Goal: Communication & Community: Connect with others

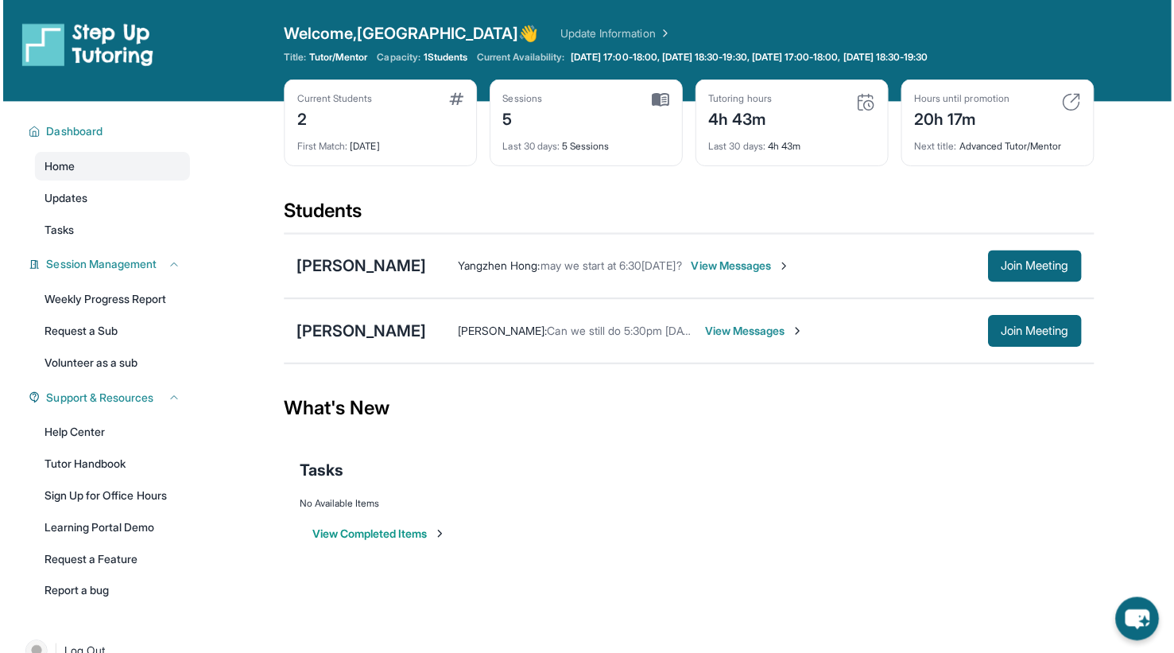
scroll to position [19, 0]
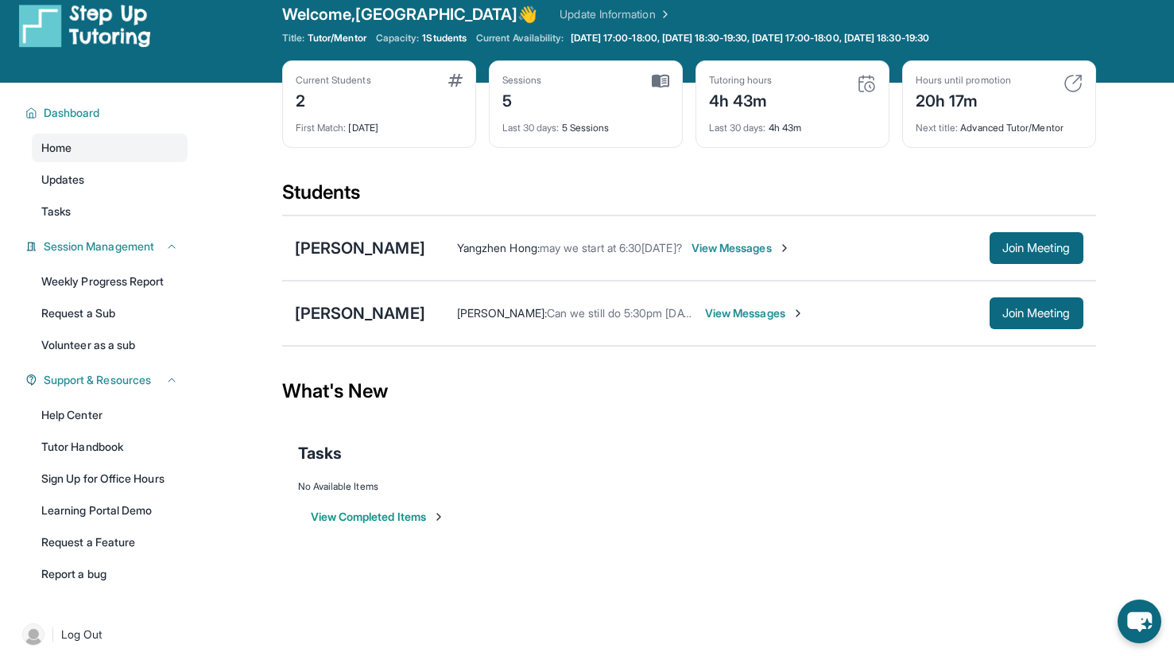
click at [712, 255] on span "View Messages" at bounding box center [741, 248] width 99 height 16
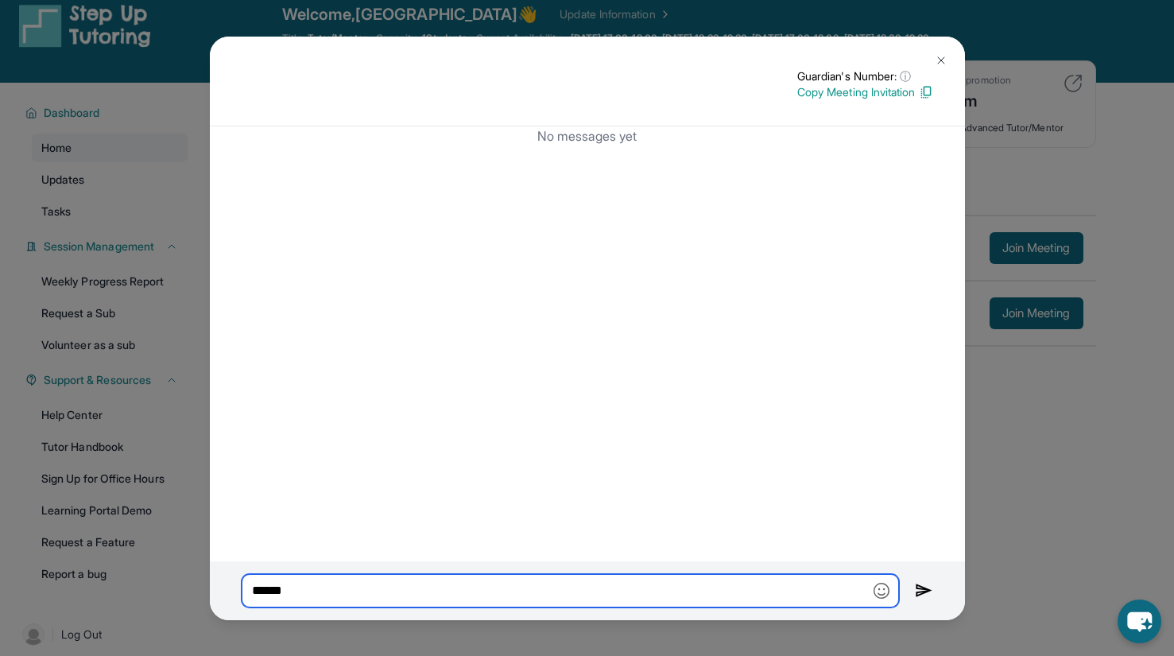
click at [551, 587] on input "******" at bounding box center [570, 590] width 657 height 33
type input "*"
type input "**********"
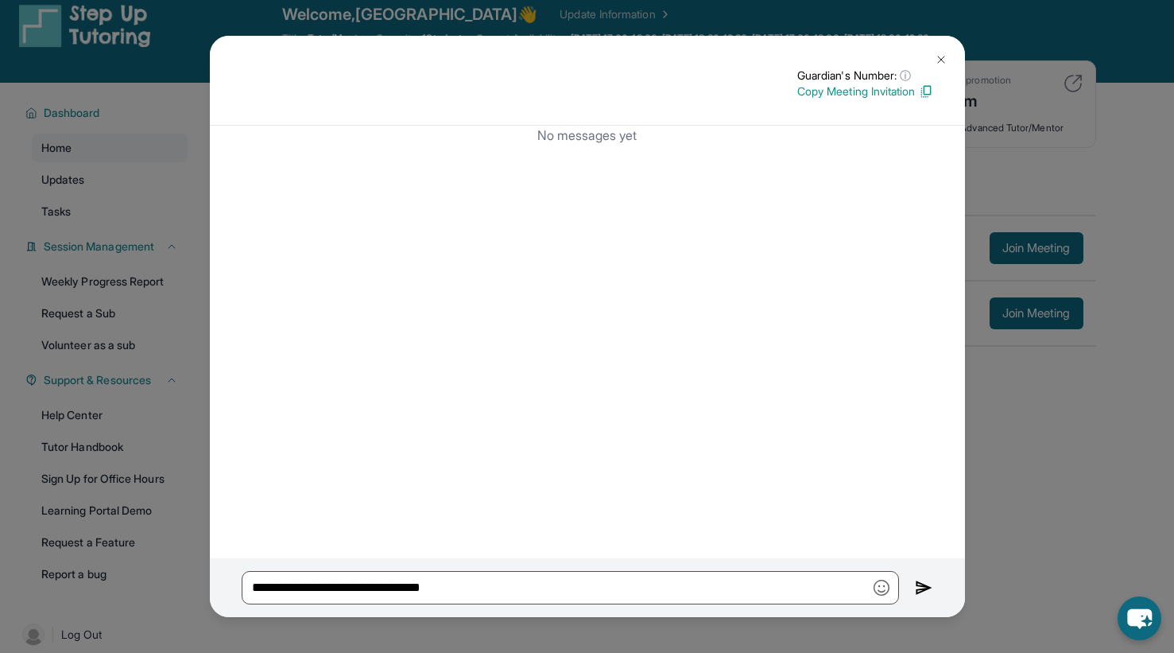
click at [940, 53] on img at bounding box center [941, 59] width 13 height 13
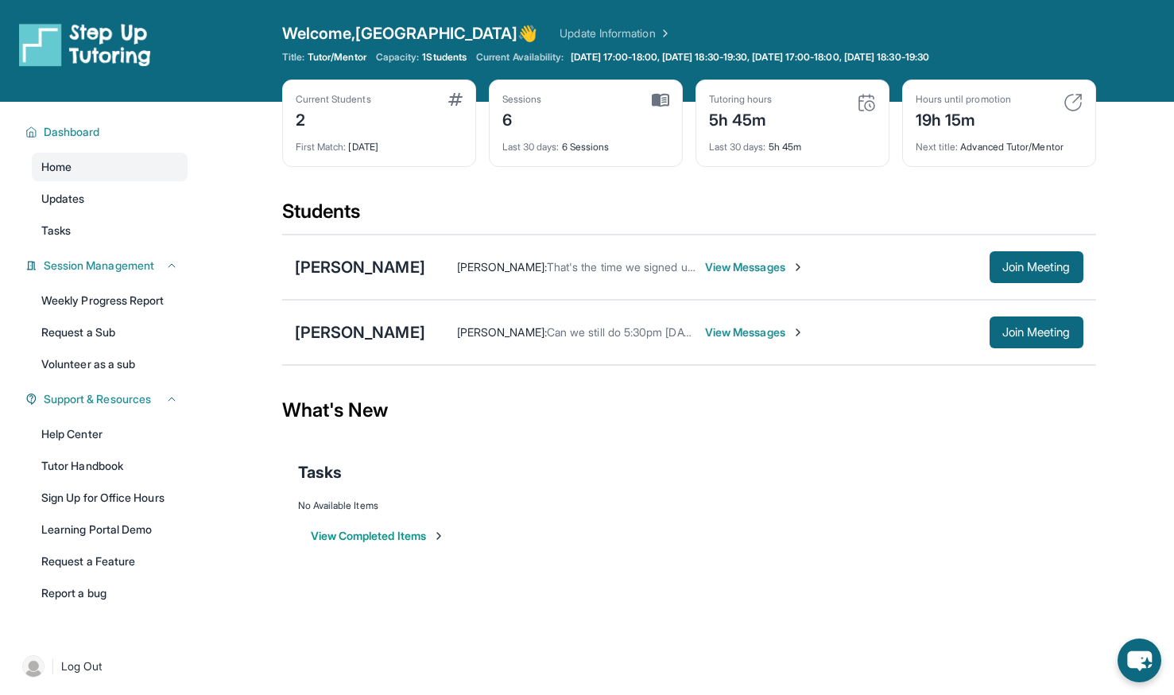
click at [781, 271] on span "View Messages" at bounding box center [754, 267] width 99 height 16
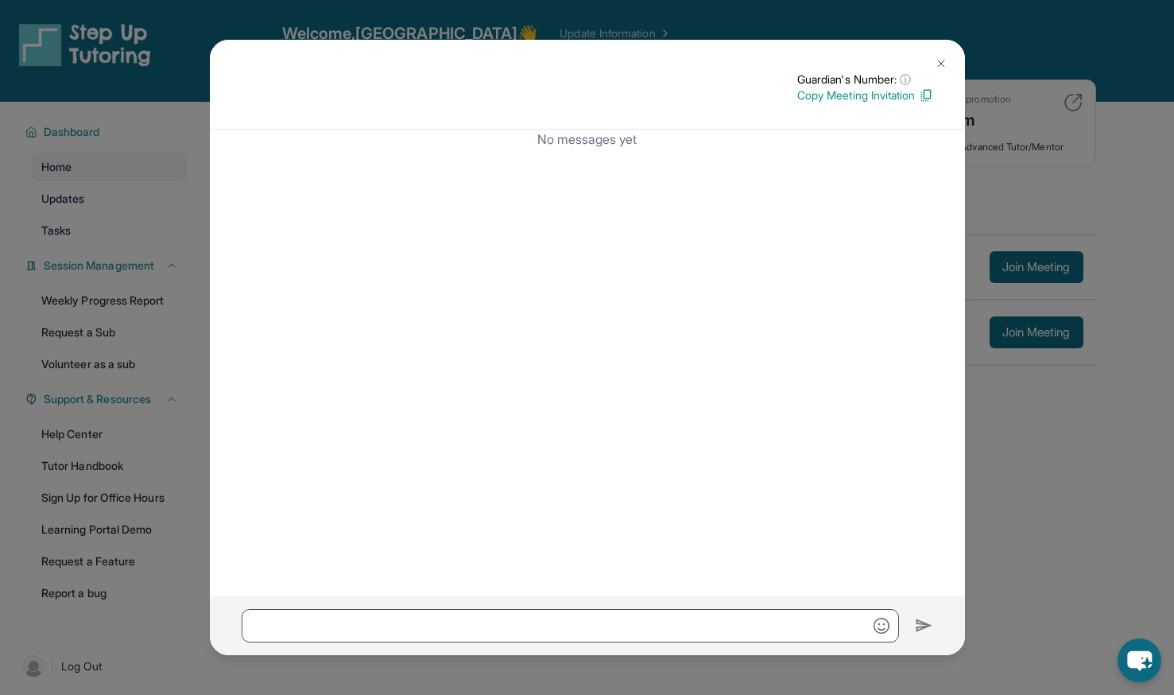
click at [943, 62] on img at bounding box center [941, 63] width 13 height 13
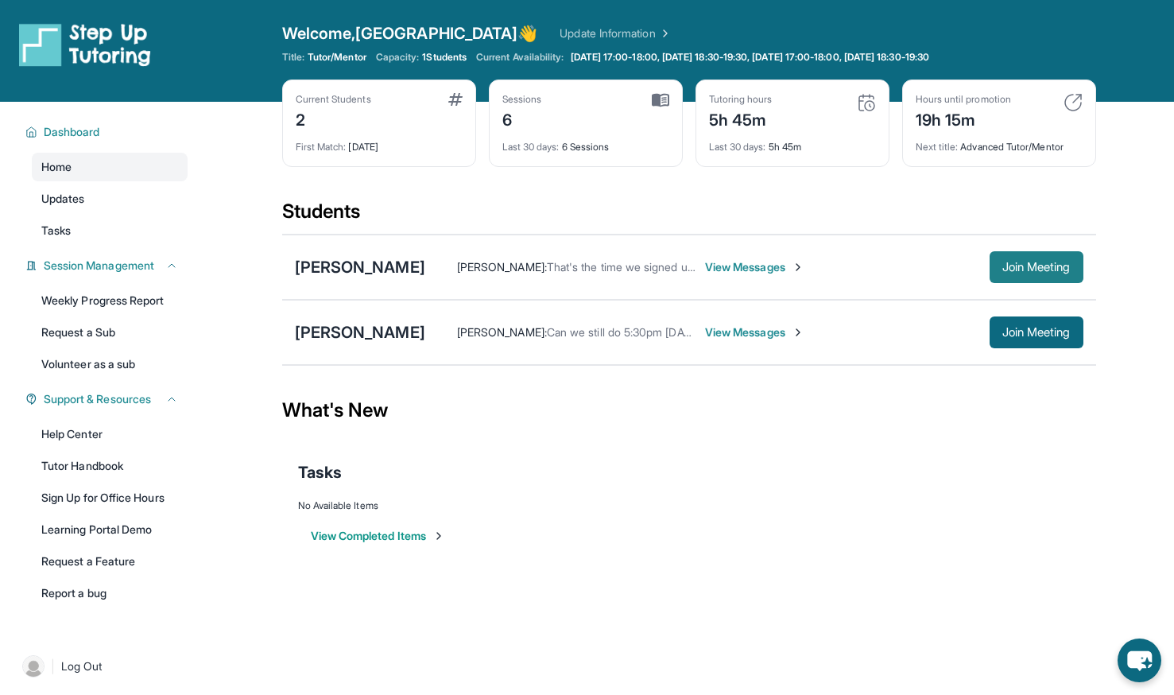
click at [1063, 262] on span "Join Meeting" at bounding box center [1036, 267] width 68 height 10
click at [773, 267] on span "View Messages" at bounding box center [754, 267] width 99 height 16
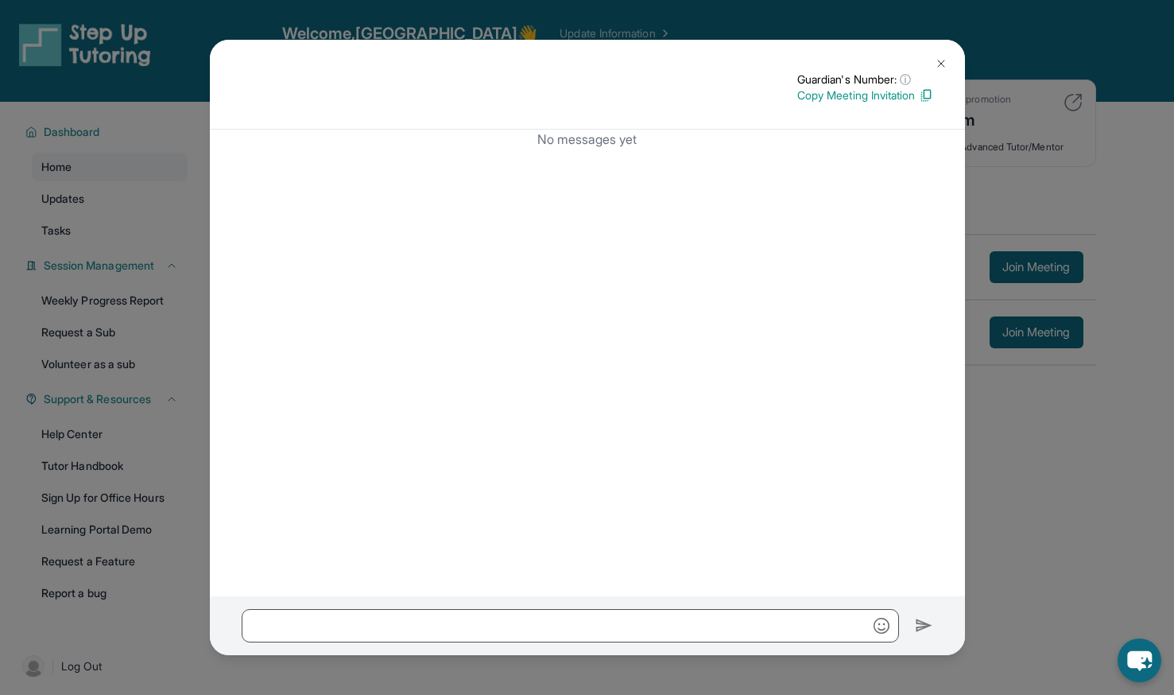
click at [943, 59] on img at bounding box center [941, 63] width 13 height 13
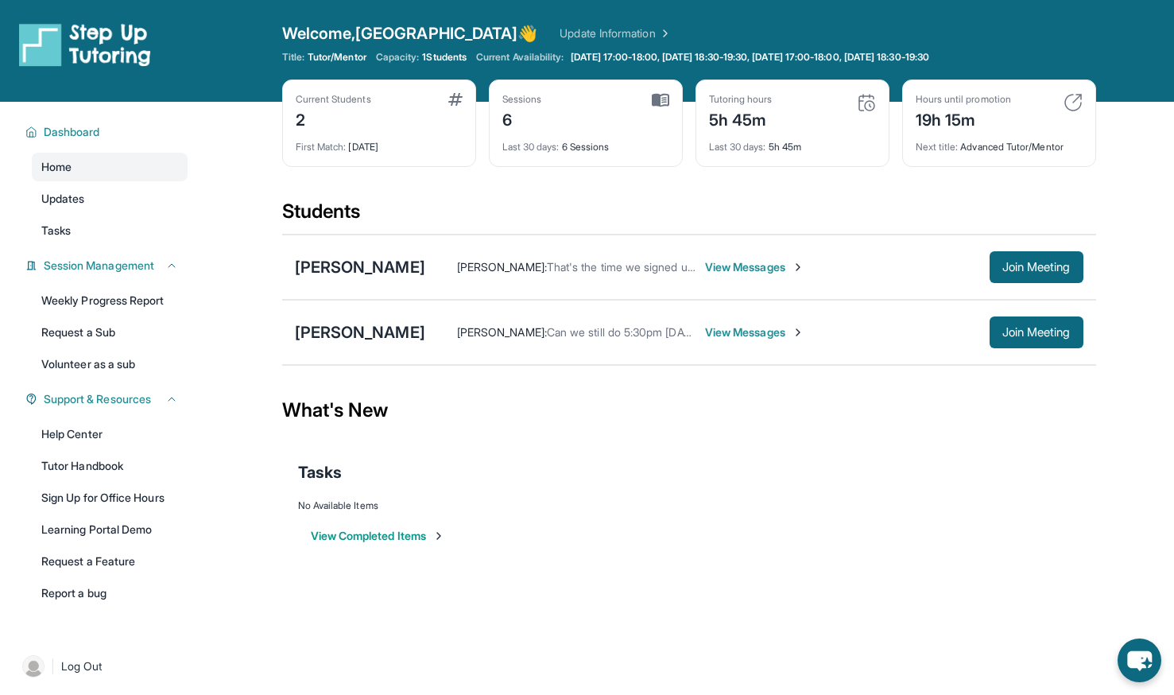
click at [736, 271] on span "View Messages" at bounding box center [754, 267] width 99 height 16
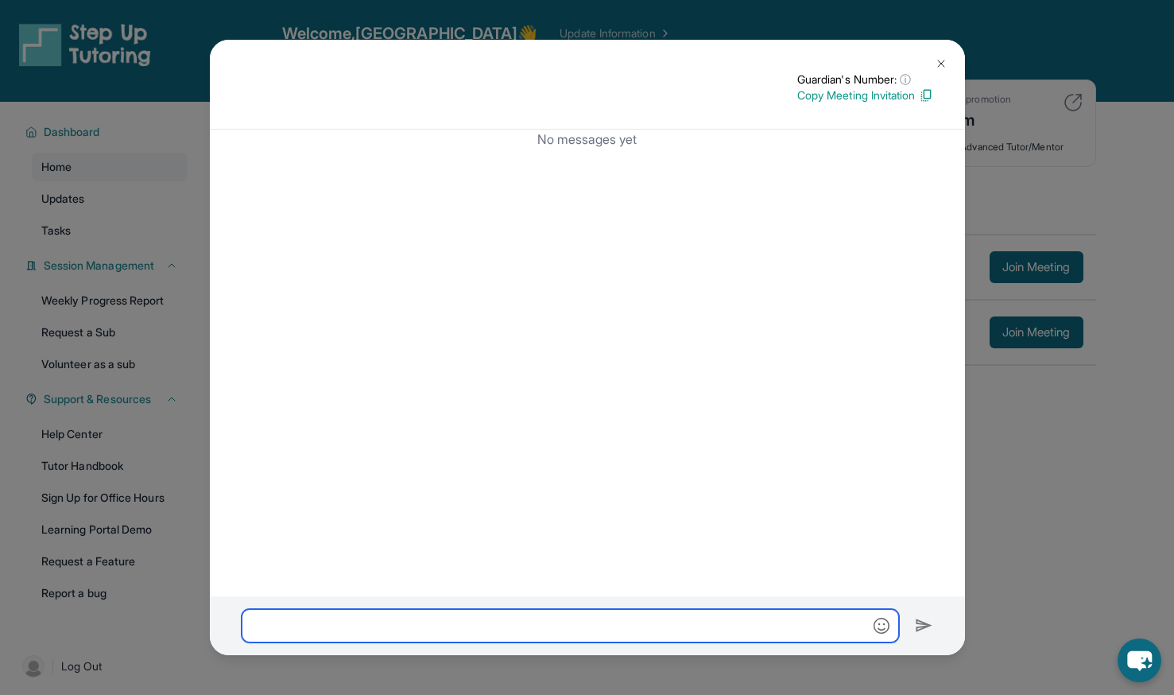
click at [489, 632] on input "text" at bounding box center [570, 625] width 657 height 33
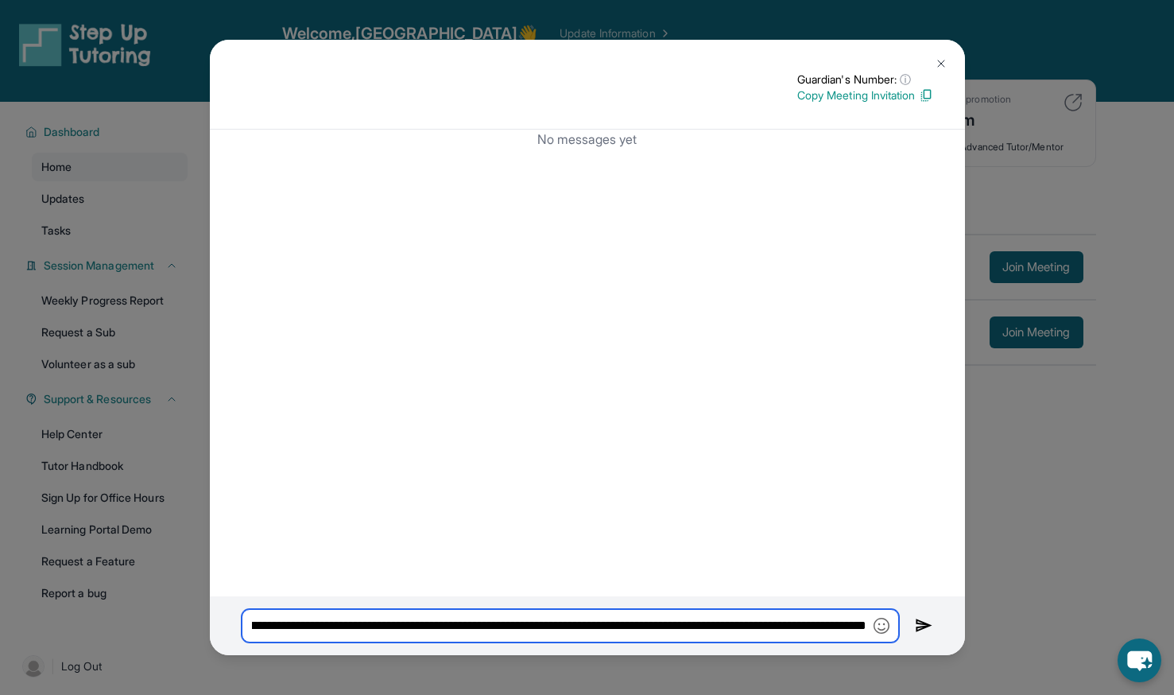
scroll to position [0, 598]
type input "**********"
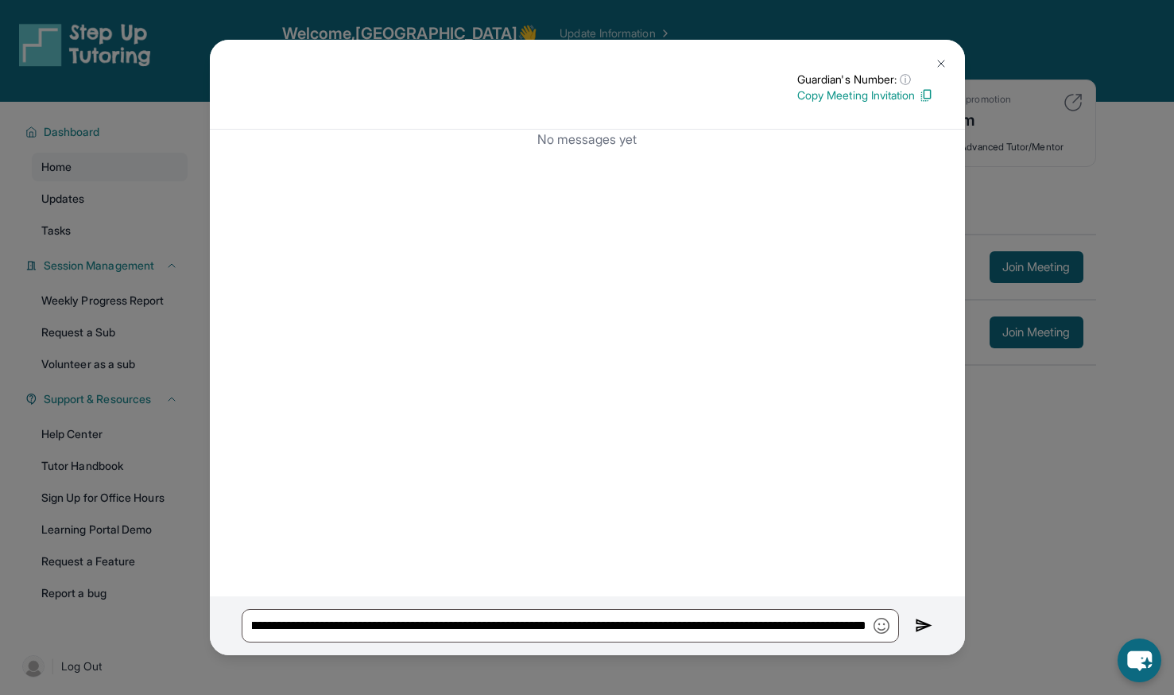
scroll to position [0, 0]
click at [935, 58] on img at bounding box center [941, 63] width 13 height 13
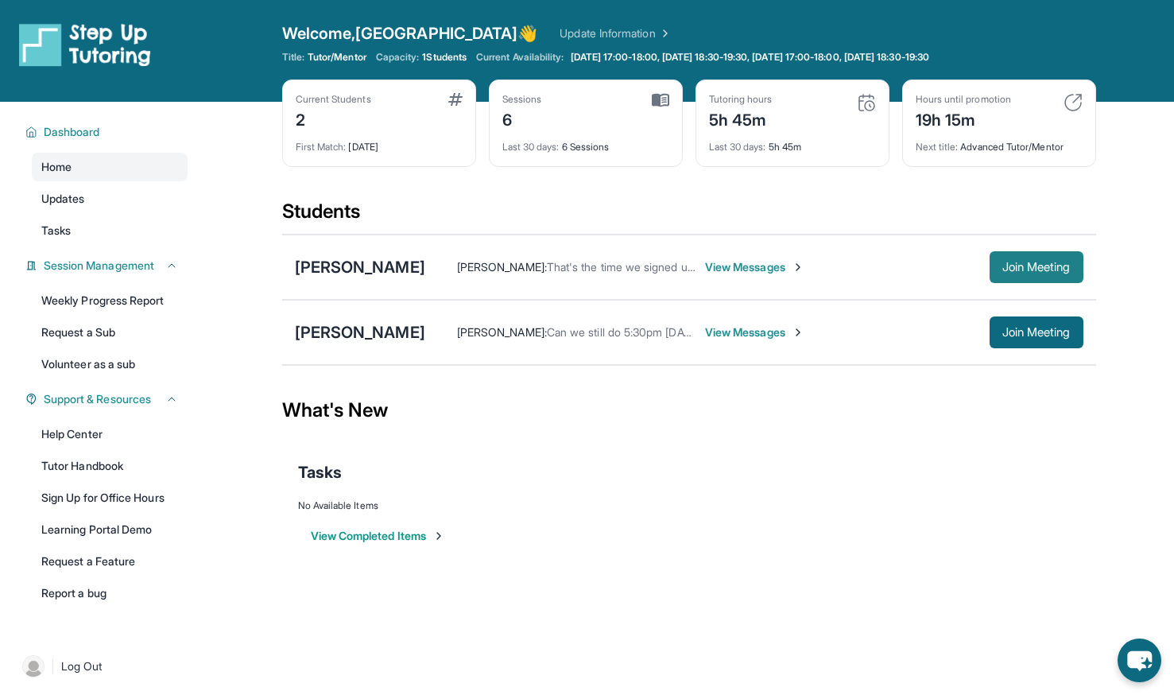
click at [1056, 275] on button "Join Meeting" at bounding box center [1037, 267] width 94 height 32
click at [1011, 266] on span "Join Meeting" at bounding box center [1036, 267] width 68 height 10
